Goal: Obtain resource: Obtain resource

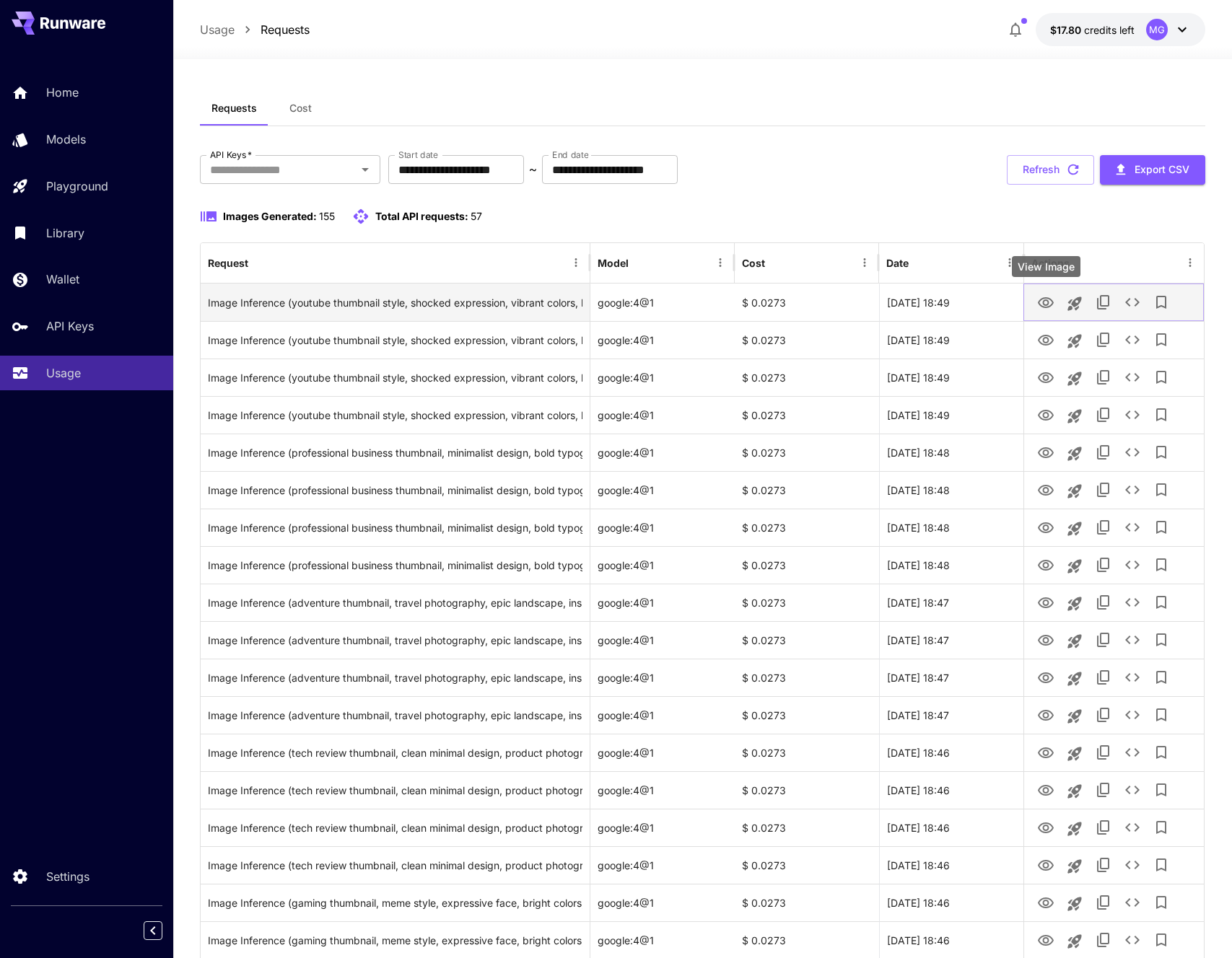
click at [1047, 303] on icon "View Image" at bounding box center [1046, 303] width 17 height 17
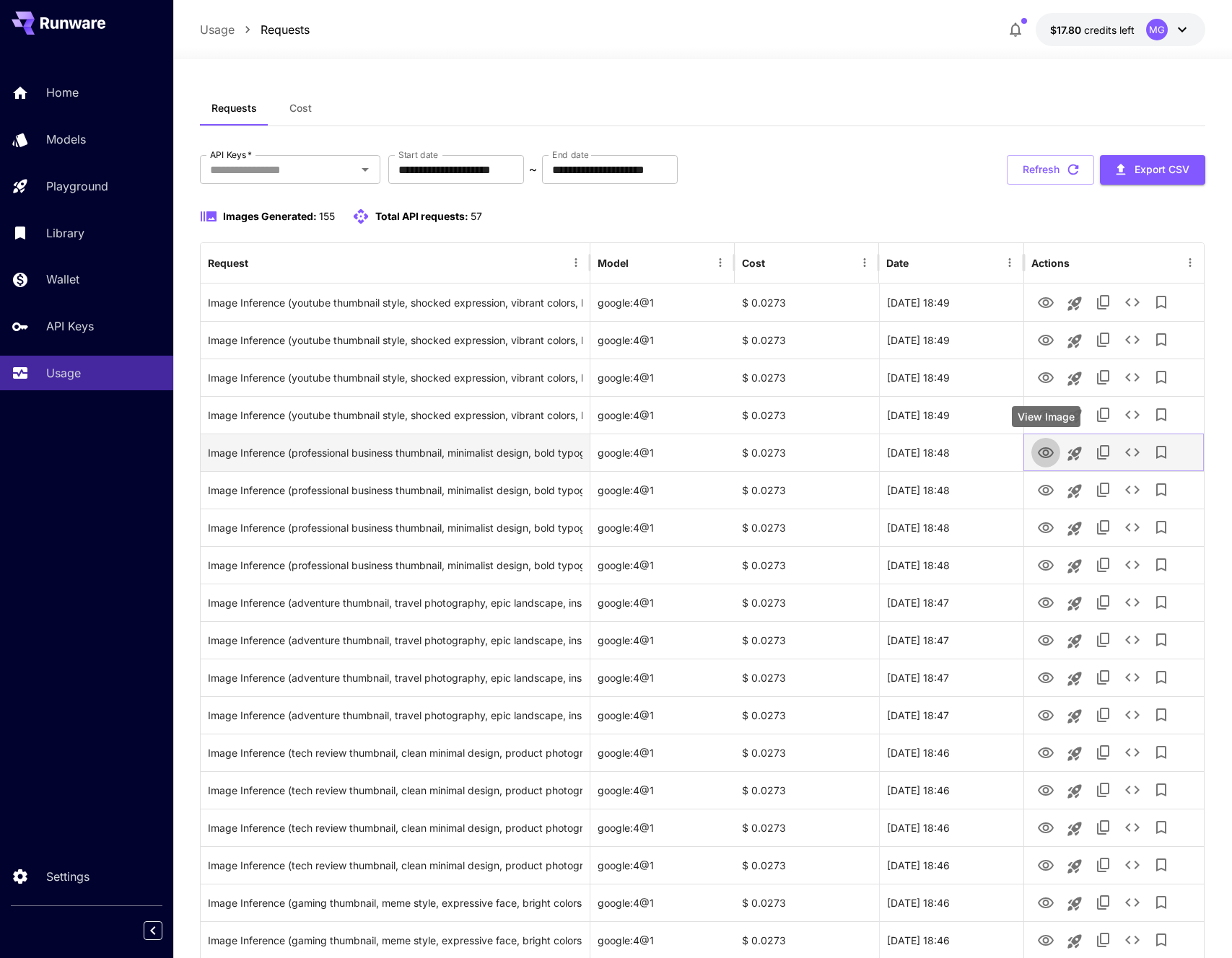
click at [1044, 453] on icon "View Image" at bounding box center [1046, 453] width 17 height 17
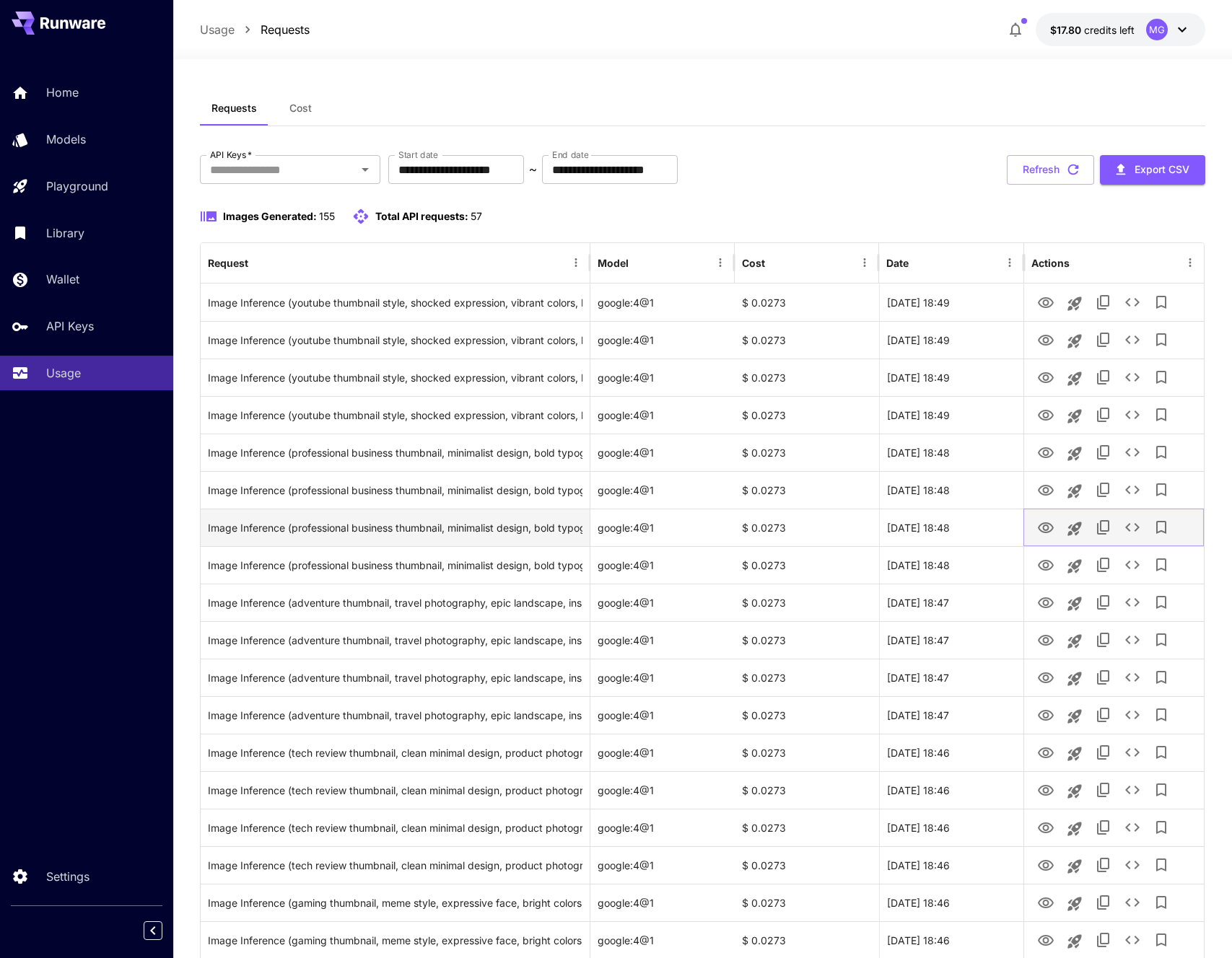
click at [1046, 527] on icon "View Image" at bounding box center [1046, 528] width 17 height 17
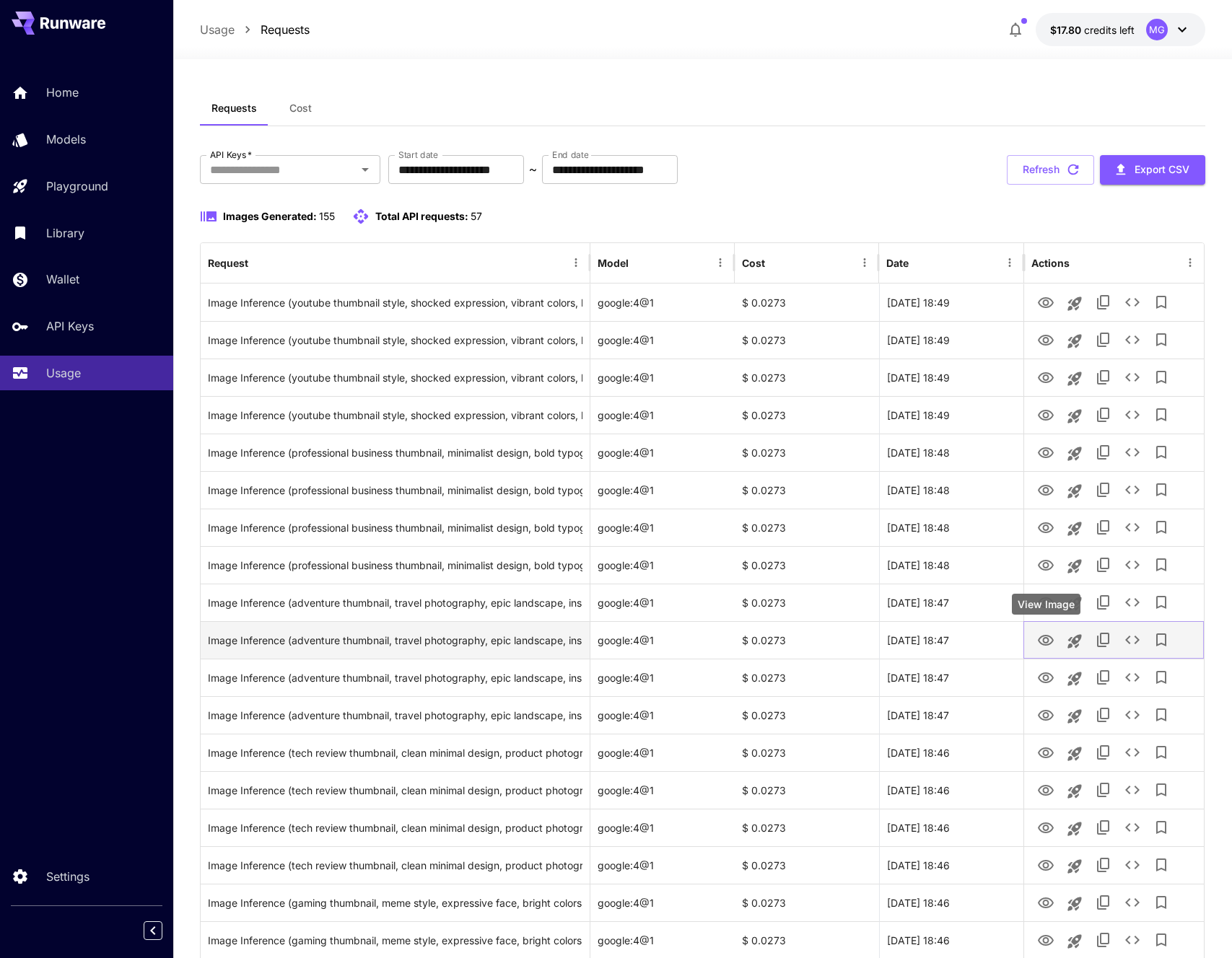
click at [1044, 637] on icon "View Image" at bounding box center [1046, 641] width 16 height 11
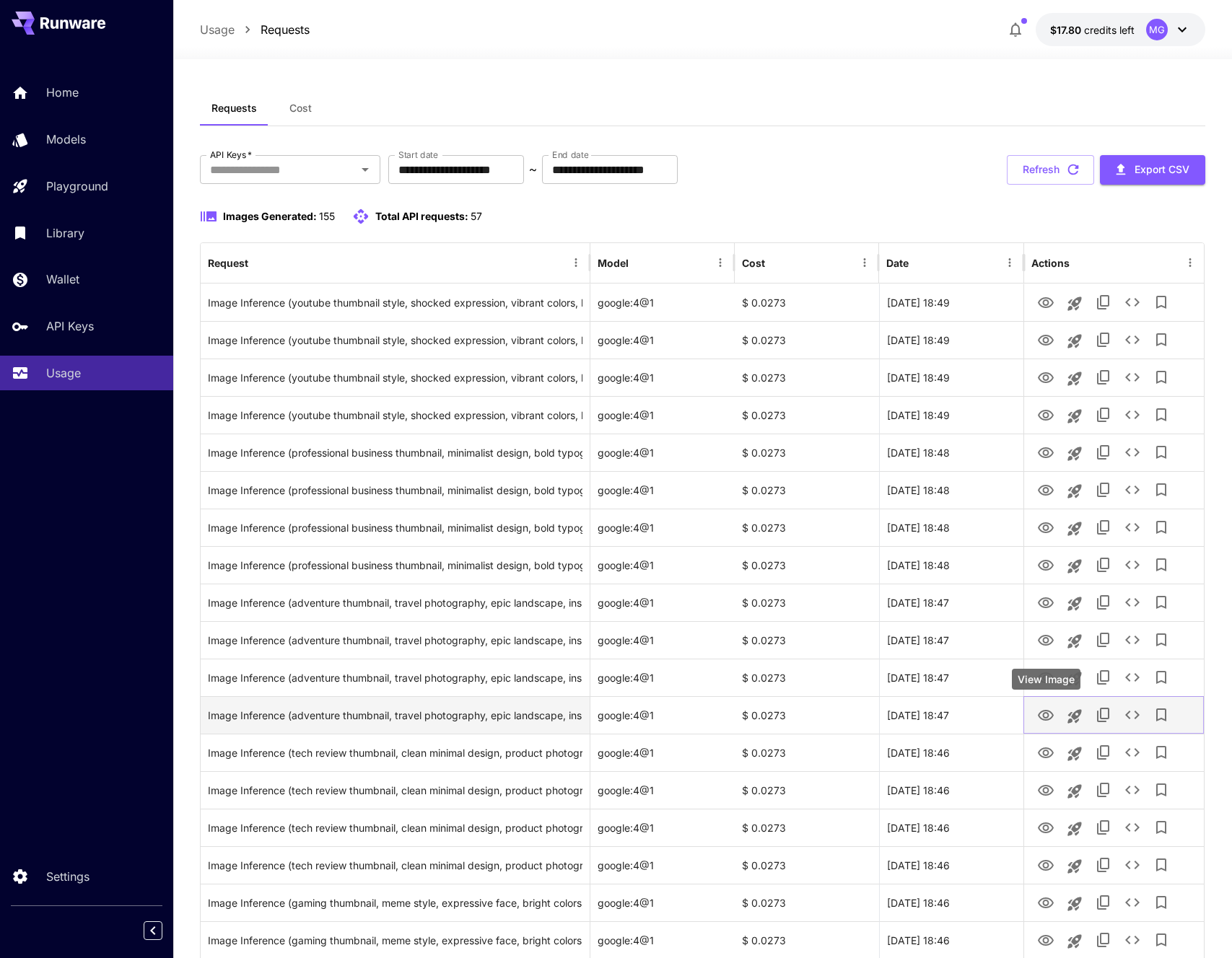
click at [1046, 712] on icon "View Image" at bounding box center [1046, 715] width 16 height 11
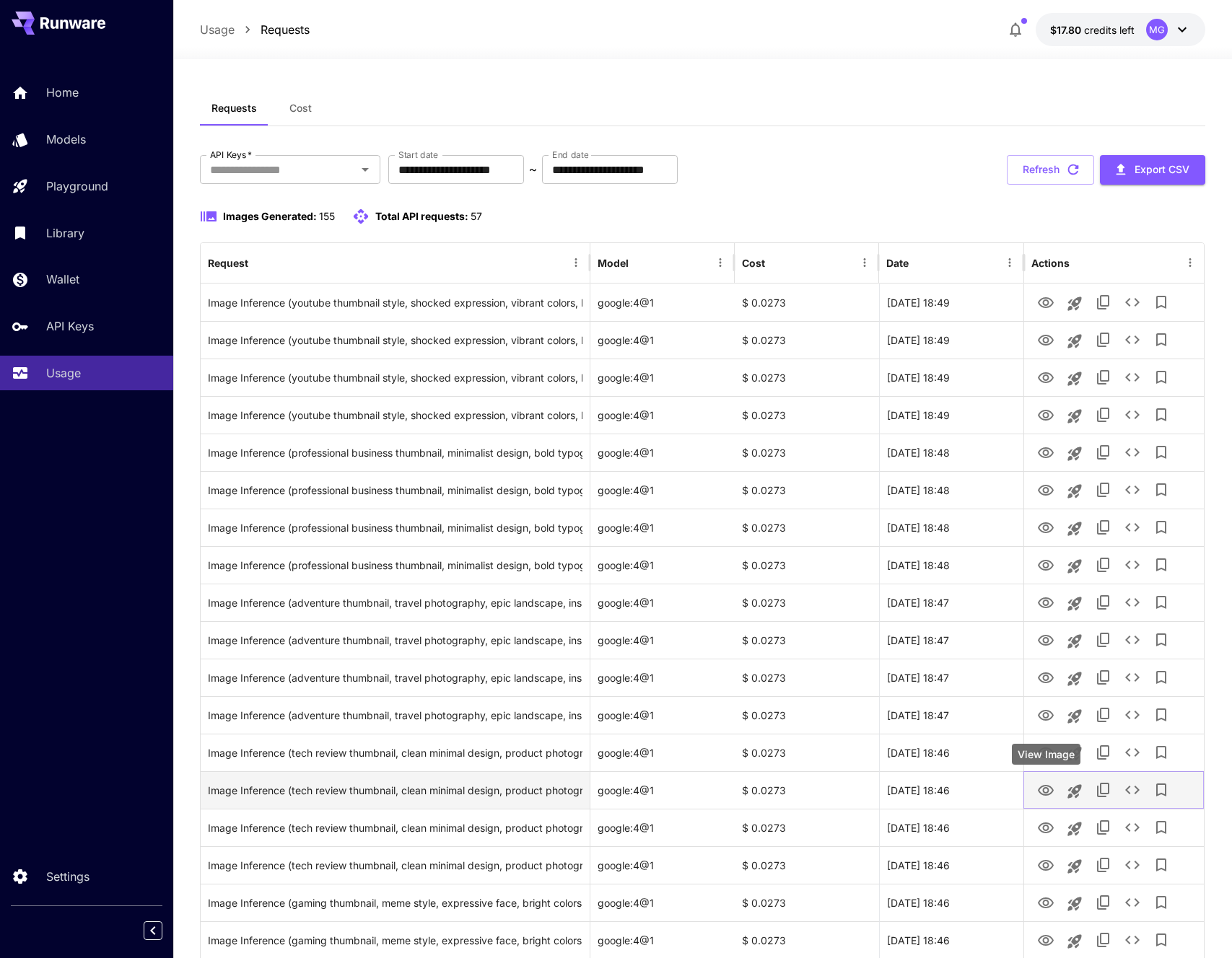
click at [1051, 787] on icon "View Image" at bounding box center [1046, 791] width 17 height 17
